Goal: Go to known website: Access a specific website the user already knows

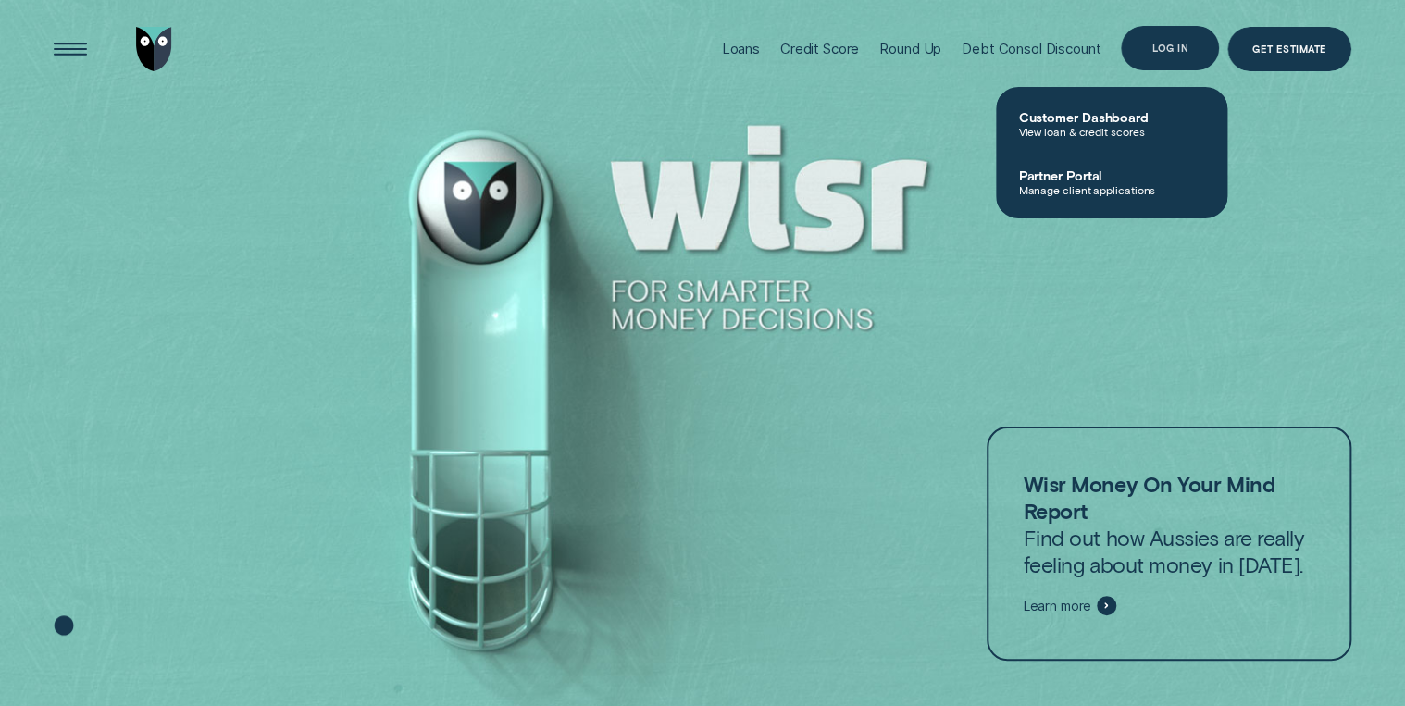
click at [1171, 44] on div "Log in" at bounding box center [1170, 47] width 36 height 8
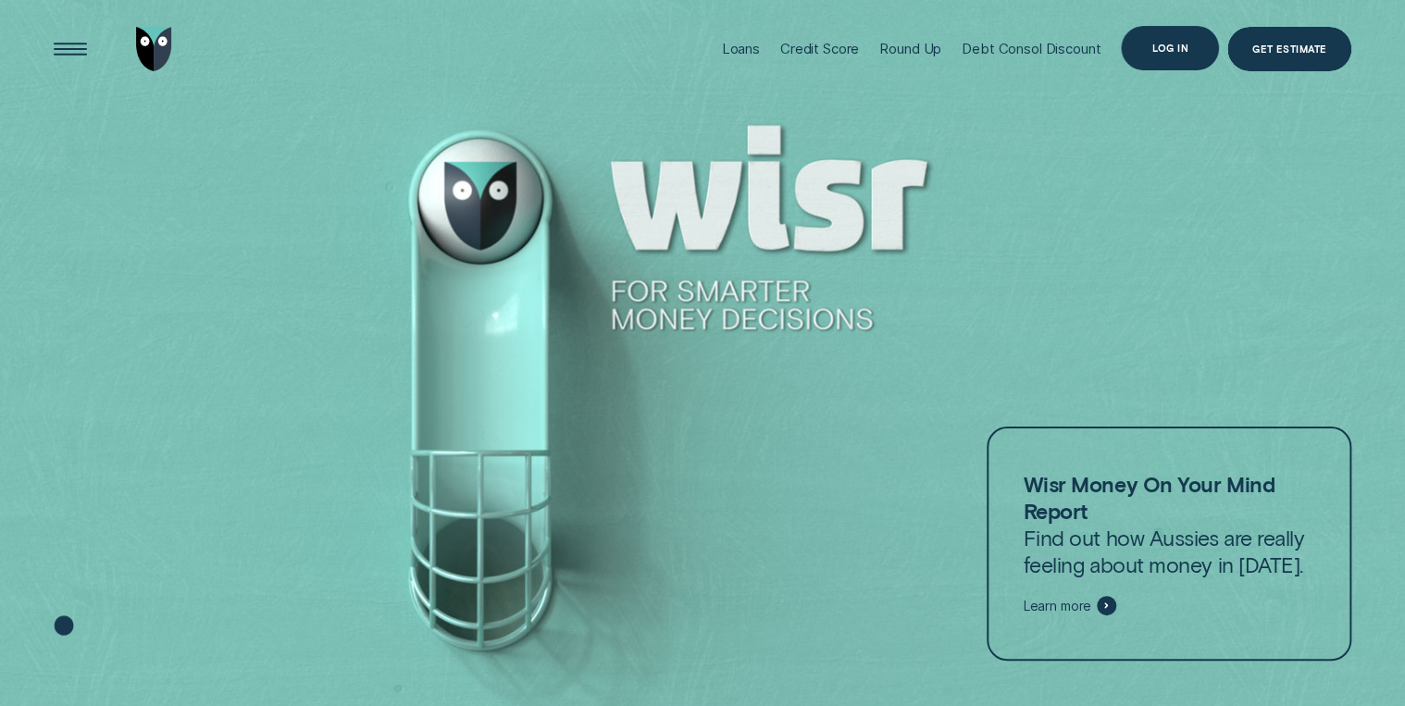
click at [1185, 45] on div "Log in" at bounding box center [1170, 47] width 36 height 8
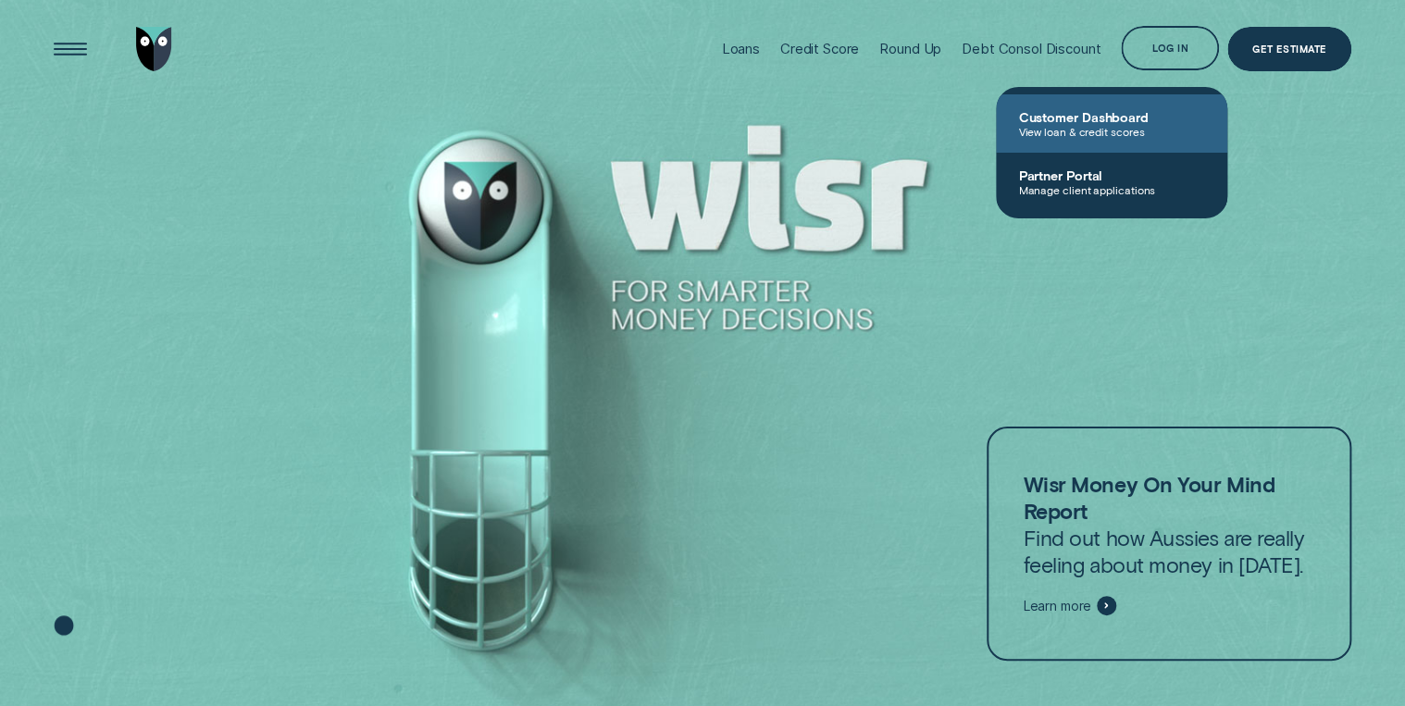
click at [1096, 119] on span "Customer Dashboard" at bounding box center [1111, 117] width 187 height 16
